Goal: Task Accomplishment & Management: Complete application form

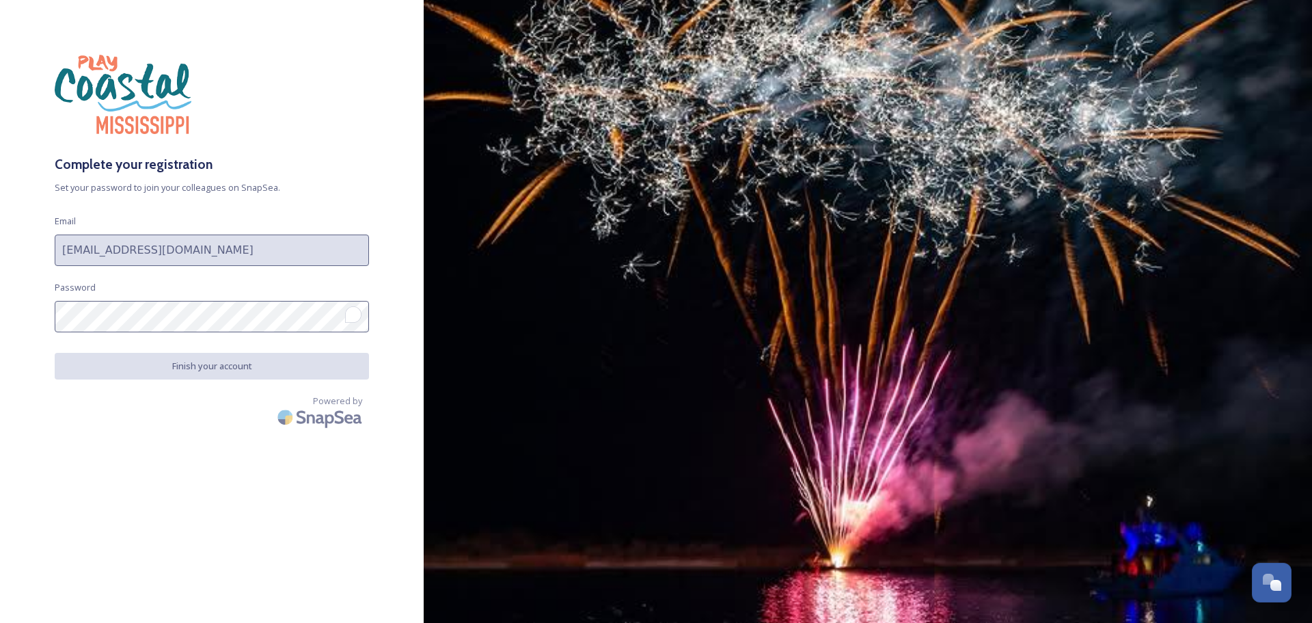
click at [11, 312] on div "Complete your registration Set your password to join your colleagues on SnapSea…" at bounding box center [212, 311] width 424 height 513
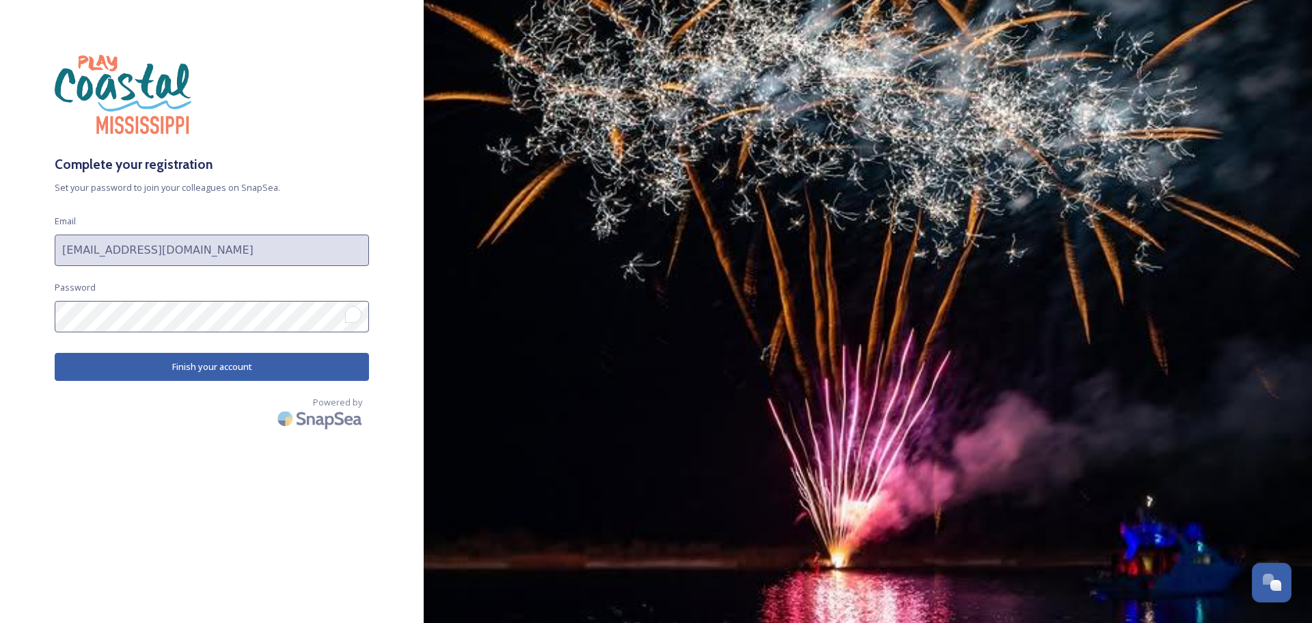
click at [192, 368] on button "Finish your account" at bounding box center [212, 367] width 314 height 28
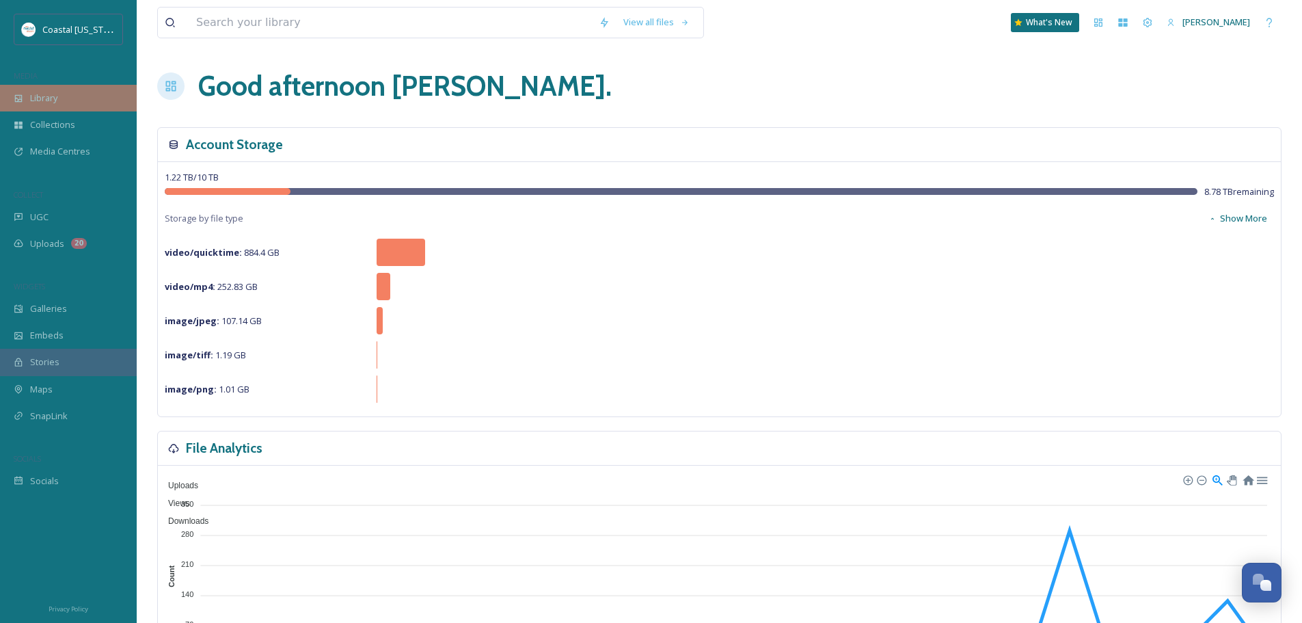
click at [68, 100] on div "Library" at bounding box center [68, 98] width 137 height 27
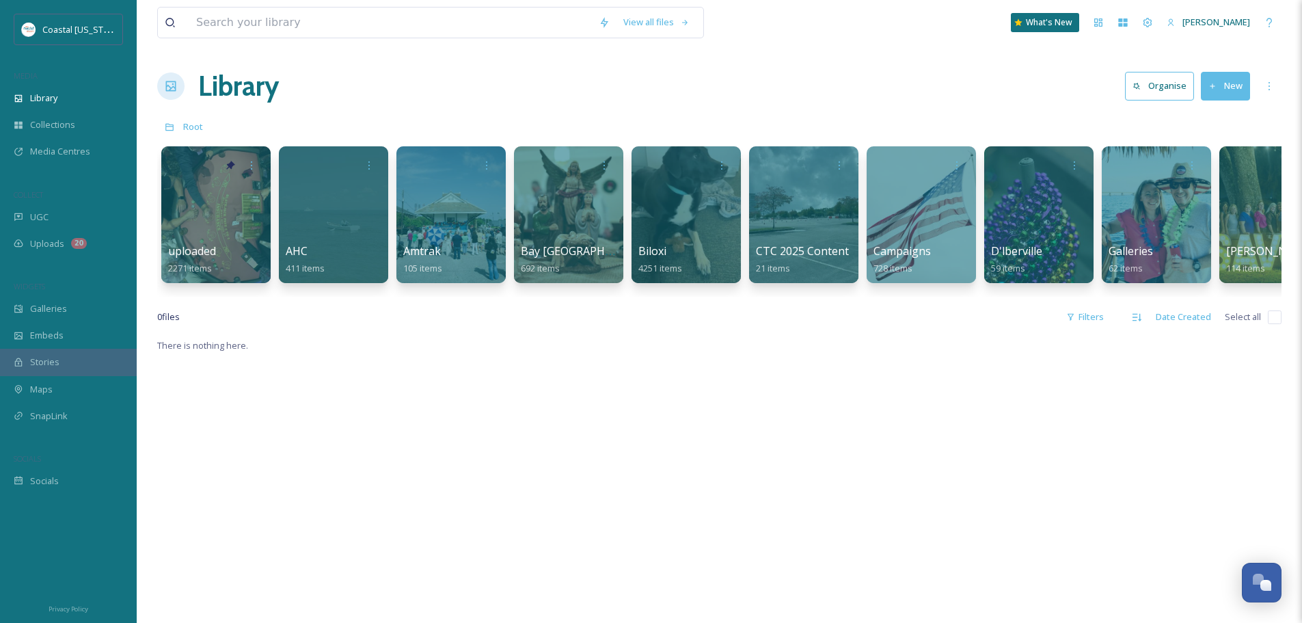
click at [482, 294] on div "uploaded 2271 items AHC 411 items Amtrak 105 items Bay [GEOGRAPHIC_DATA] 692 it…" at bounding box center [719, 217] width 1124 height 157
click at [75, 129] on div "Collections" at bounding box center [68, 124] width 137 height 27
